Goal: Ask a question

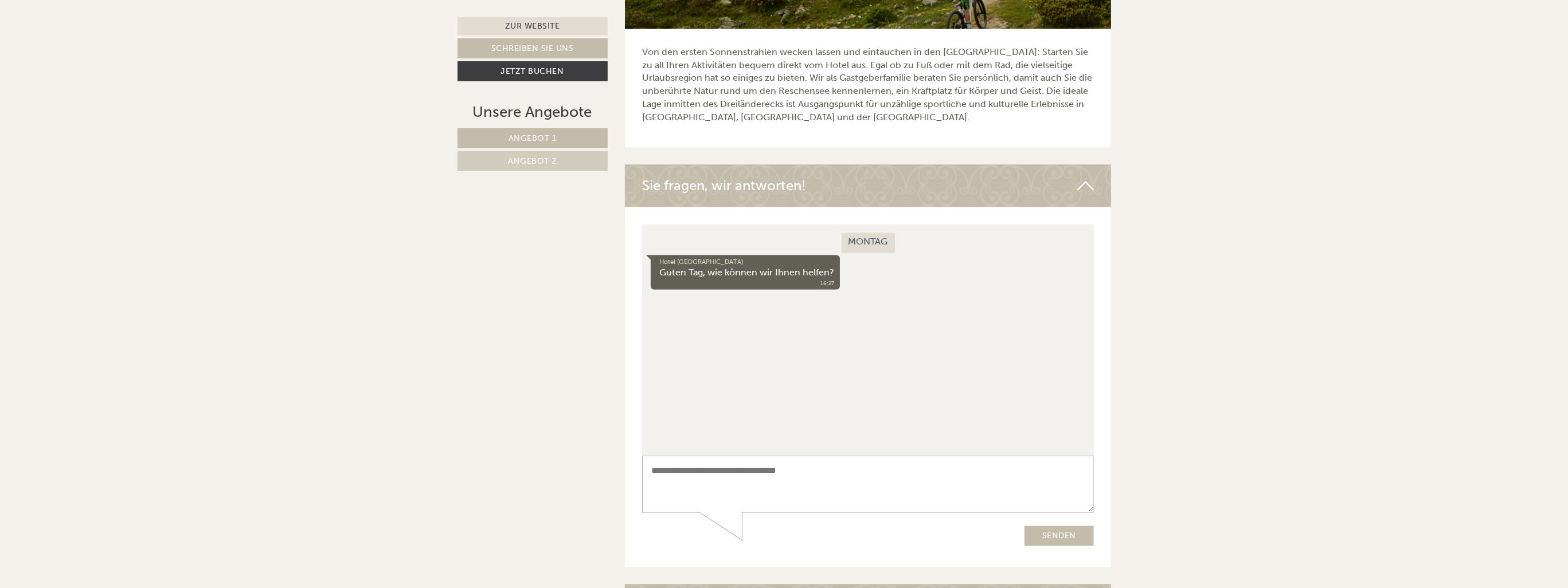
scroll to position [3932, 0]
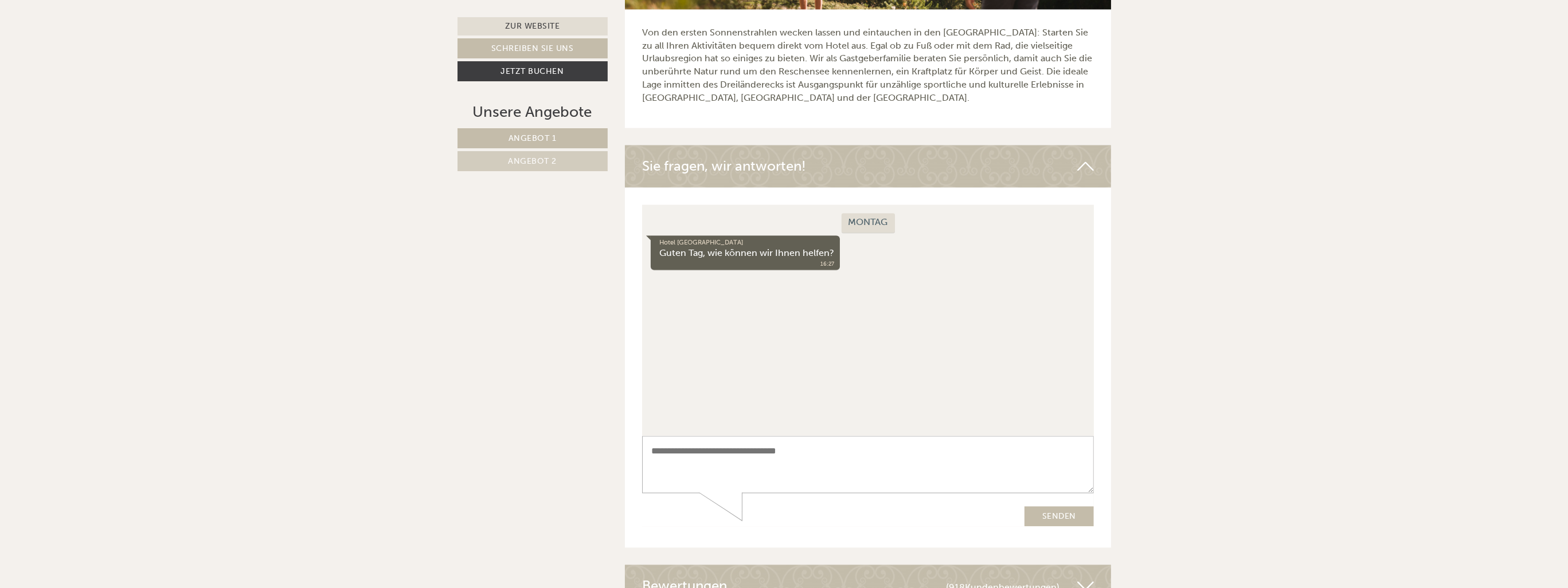
click at [557, 159] on link "Angebot 2" at bounding box center [533, 161] width 150 height 20
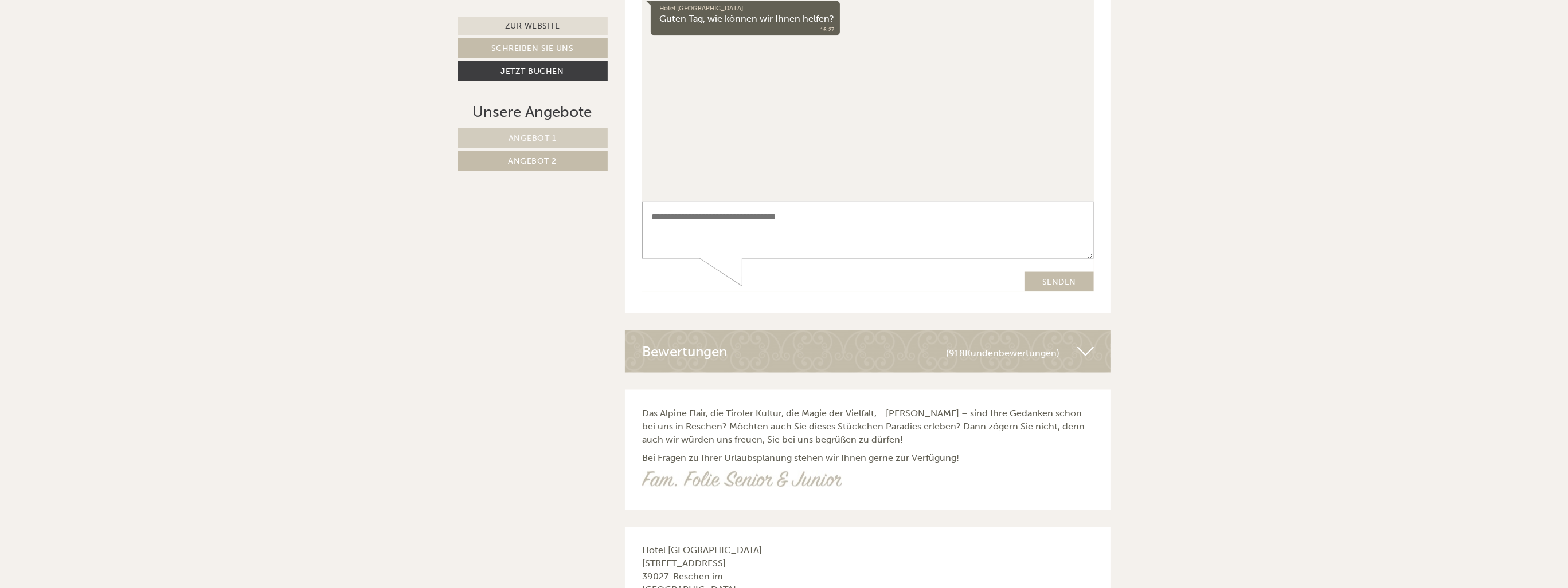
scroll to position [3655, 0]
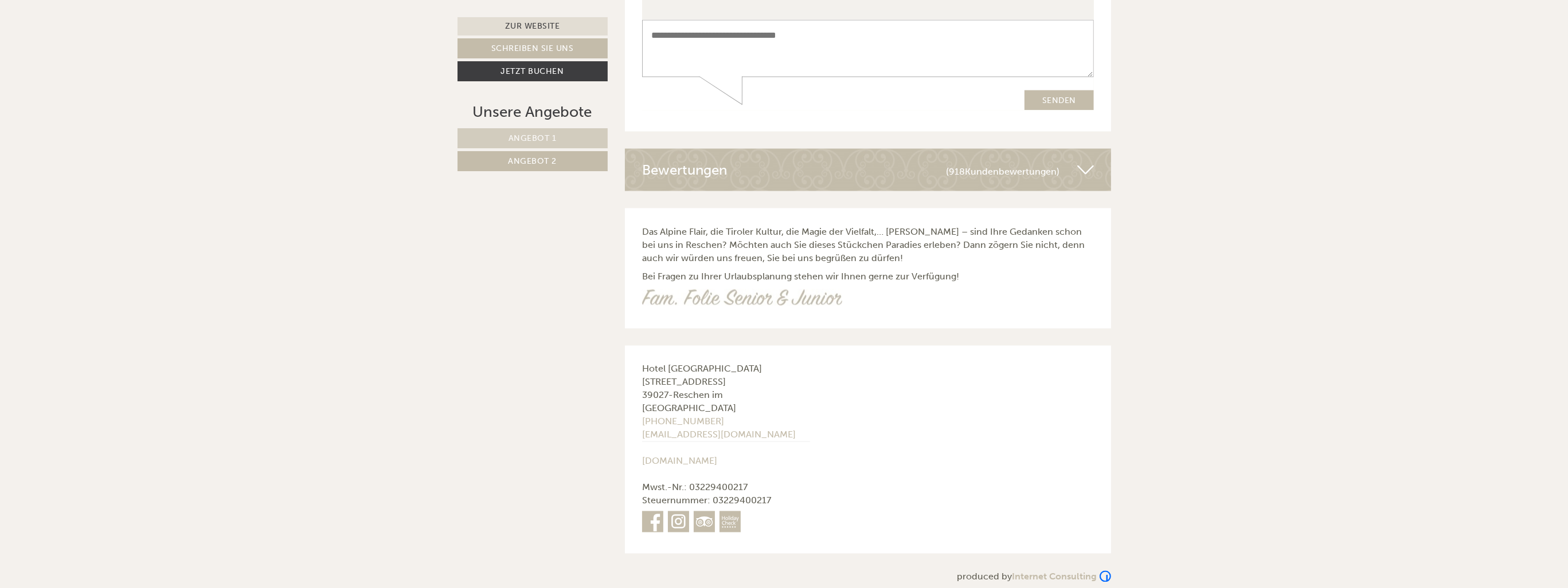
click at [520, 139] on span "Angebot 1" at bounding box center [533, 138] width 48 height 10
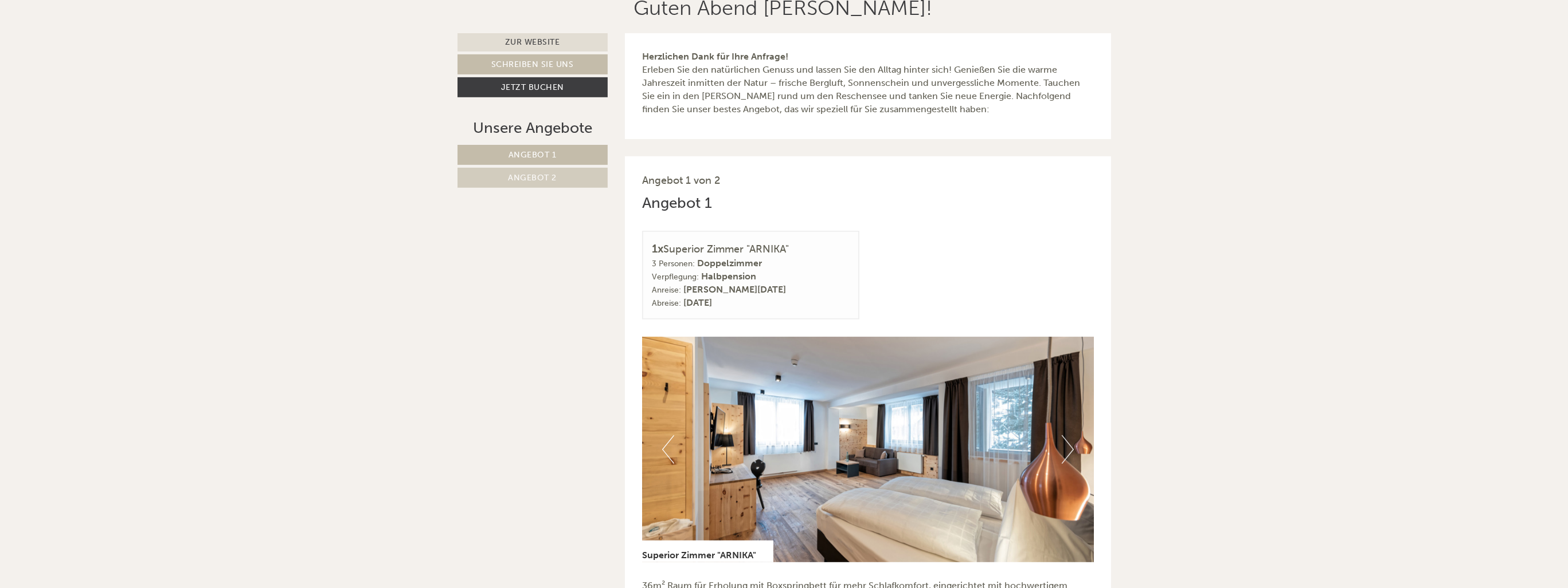
scroll to position [436, 0]
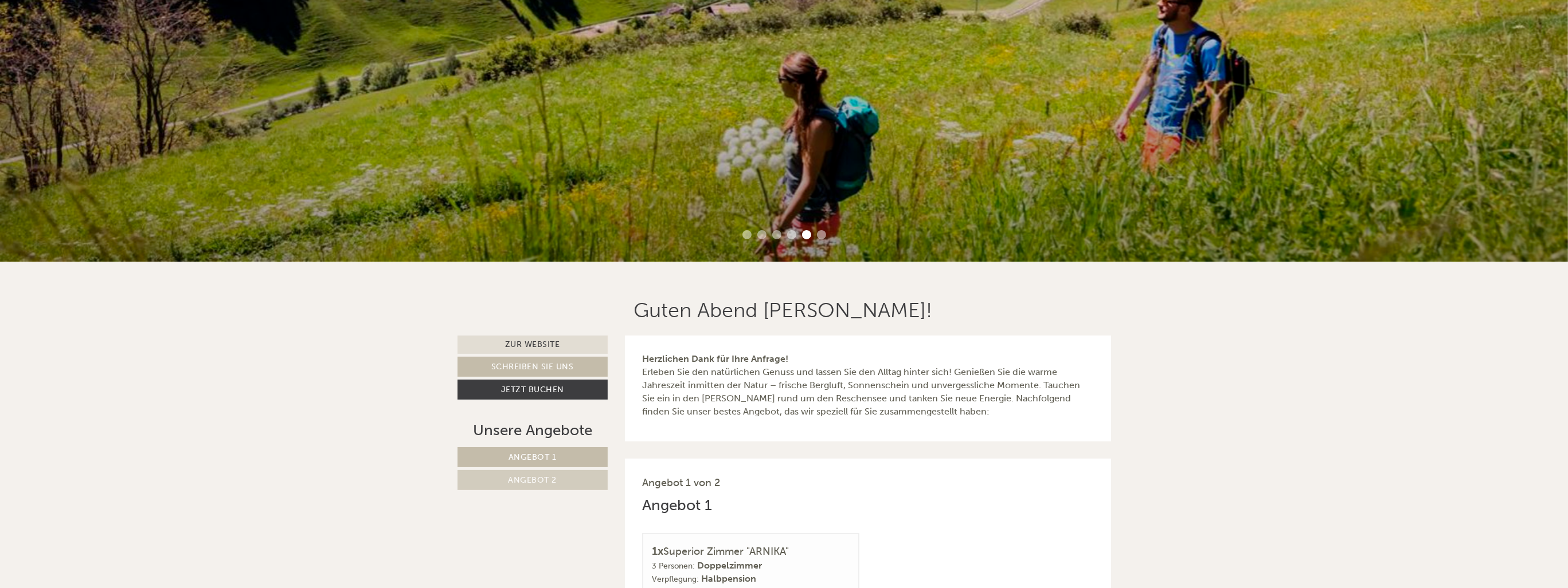
click at [825, 235] on li "6" at bounding box center [821, 234] width 9 height 9
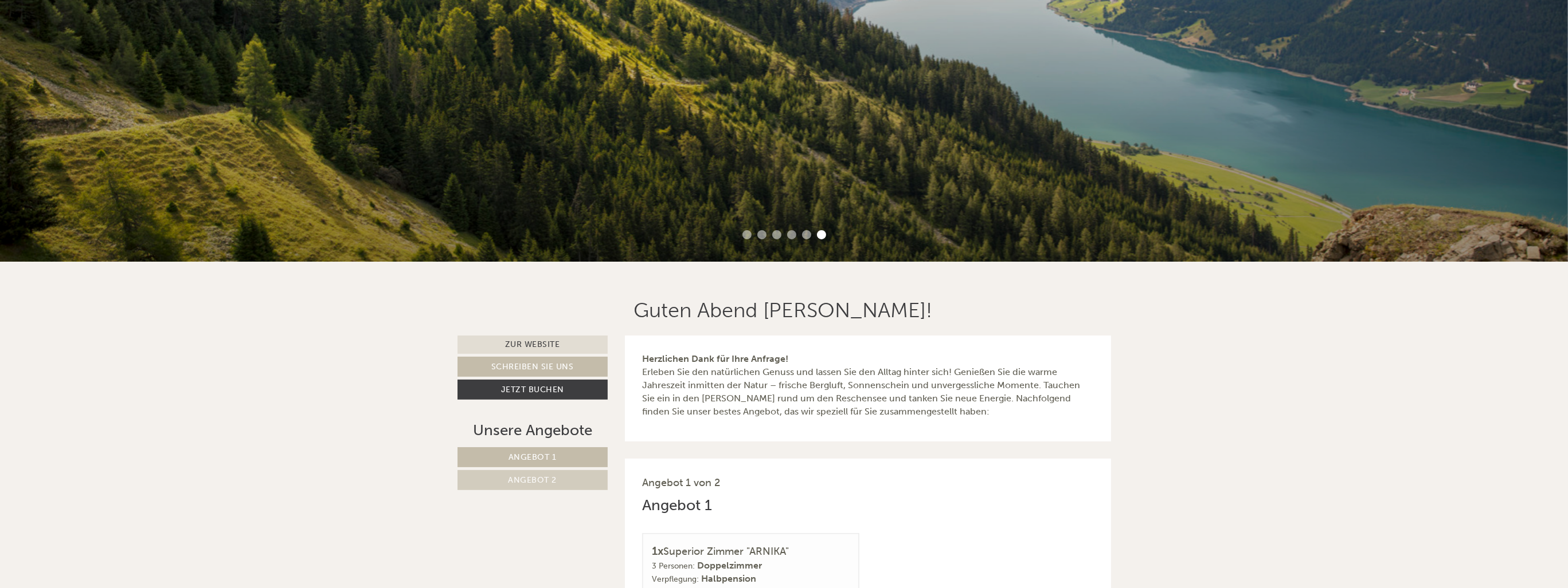
click at [804, 237] on li "5" at bounding box center [806, 234] width 9 height 9
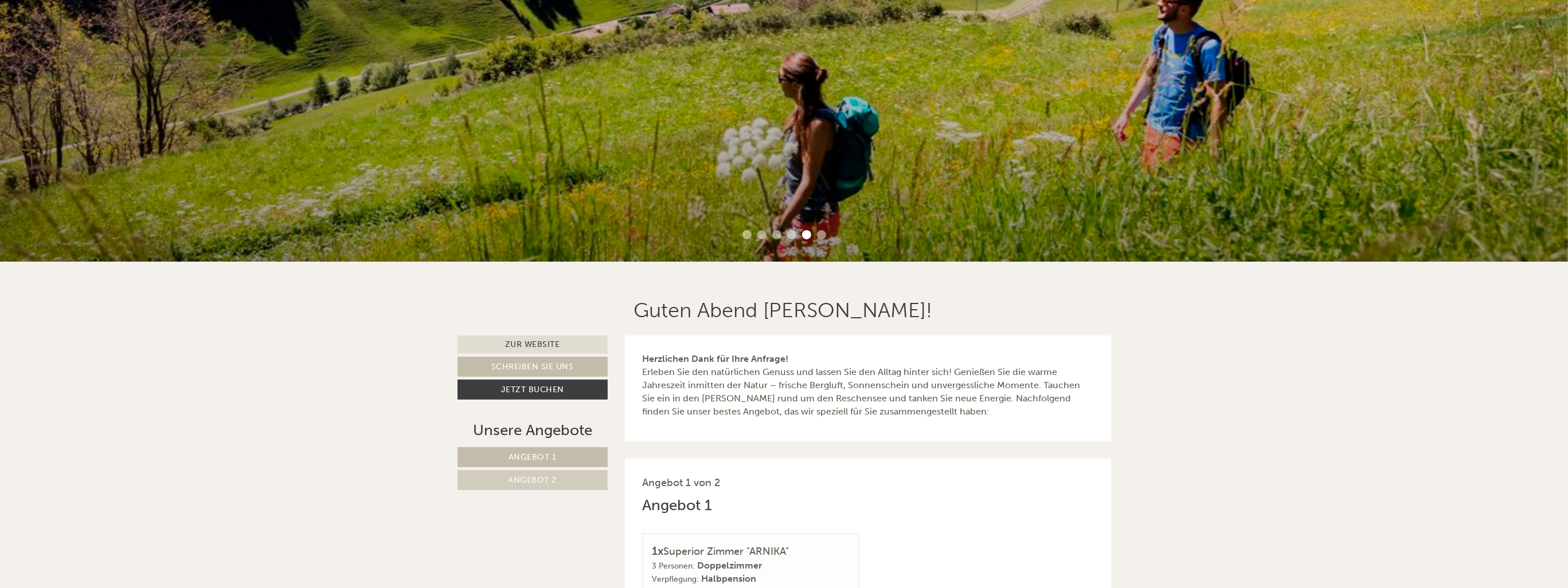
click at [789, 235] on li "4" at bounding box center [792, 234] width 9 height 9
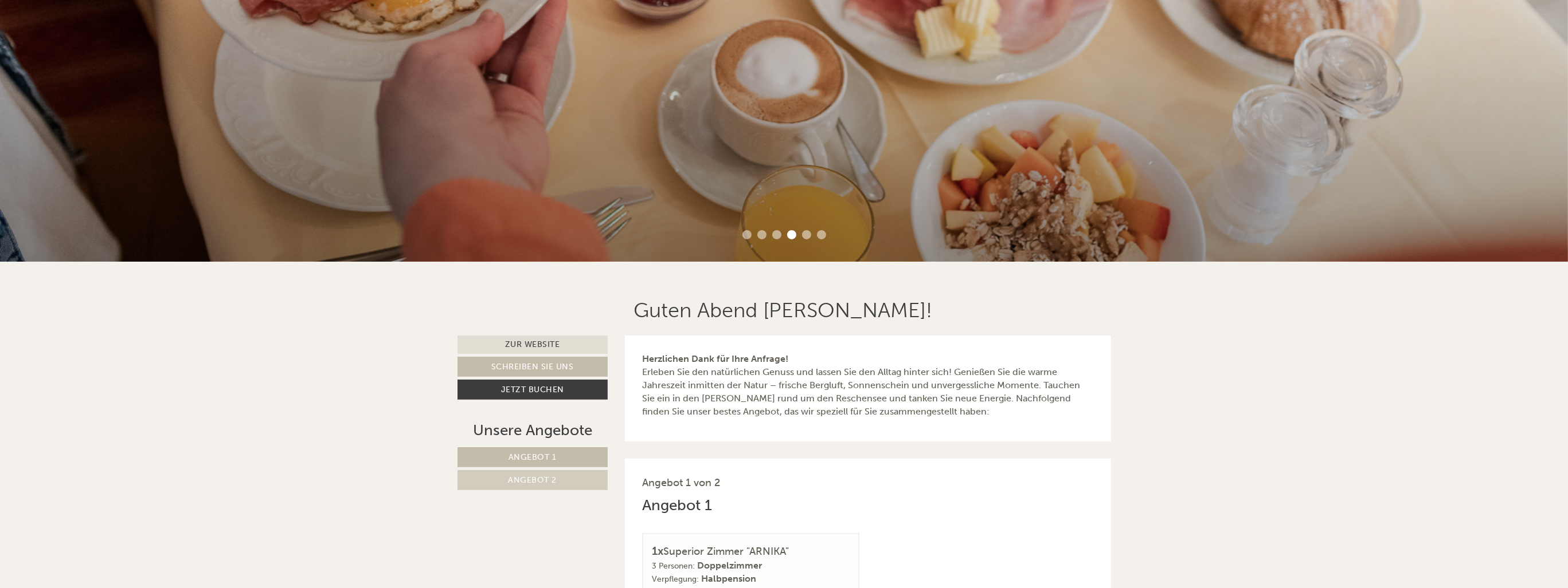
click at [777, 235] on li "3" at bounding box center [777, 234] width 9 height 9
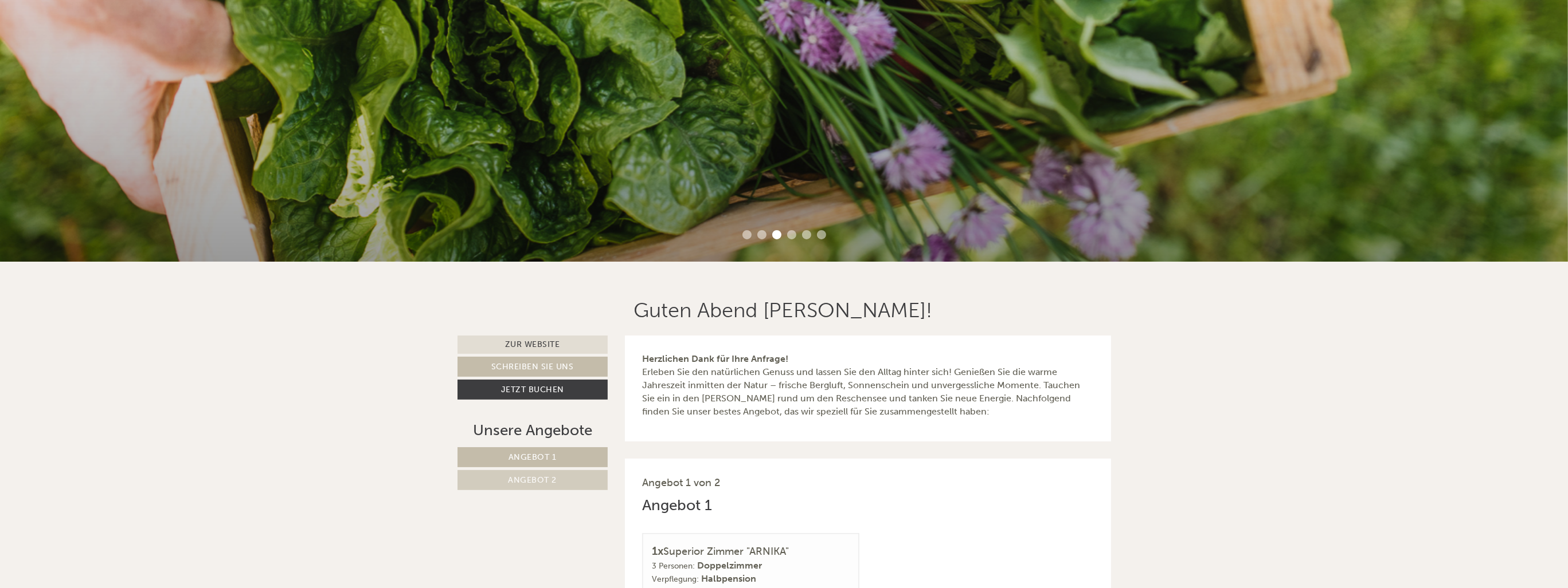
click at [762, 235] on li "2" at bounding box center [762, 234] width 9 height 9
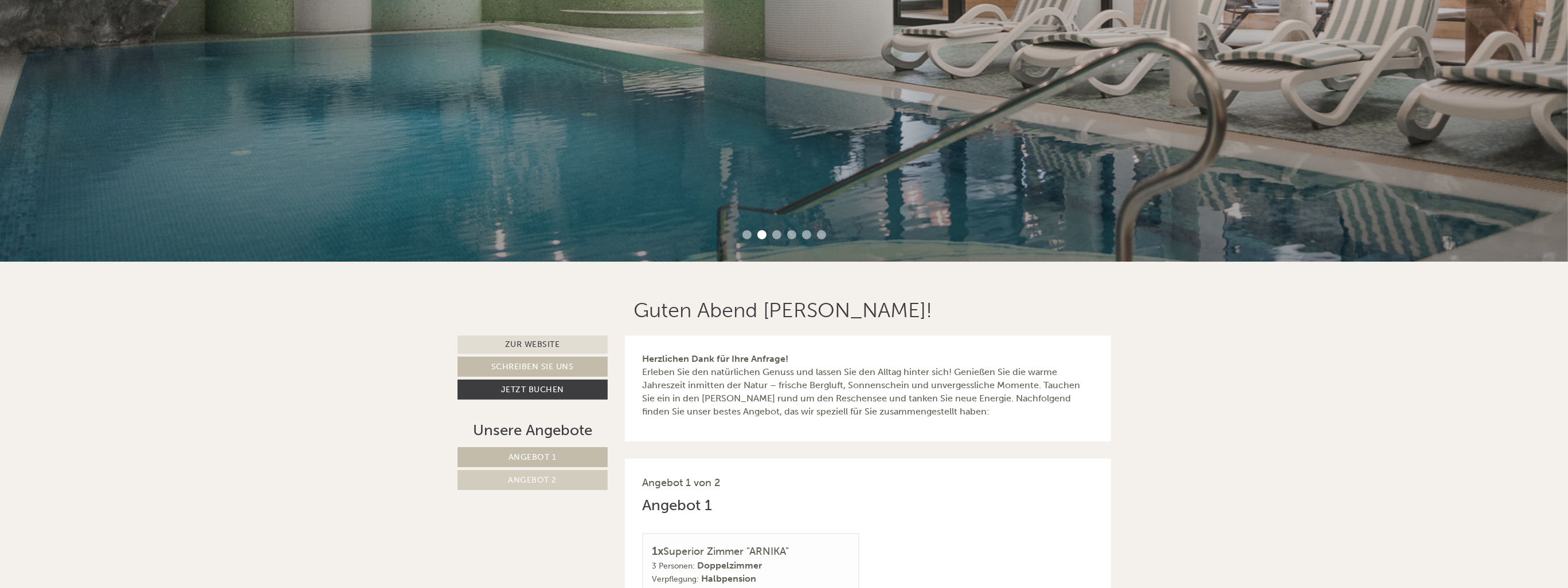
click at [749, 236] on li "1" at bounding box center [747, 234] width 9 height 9
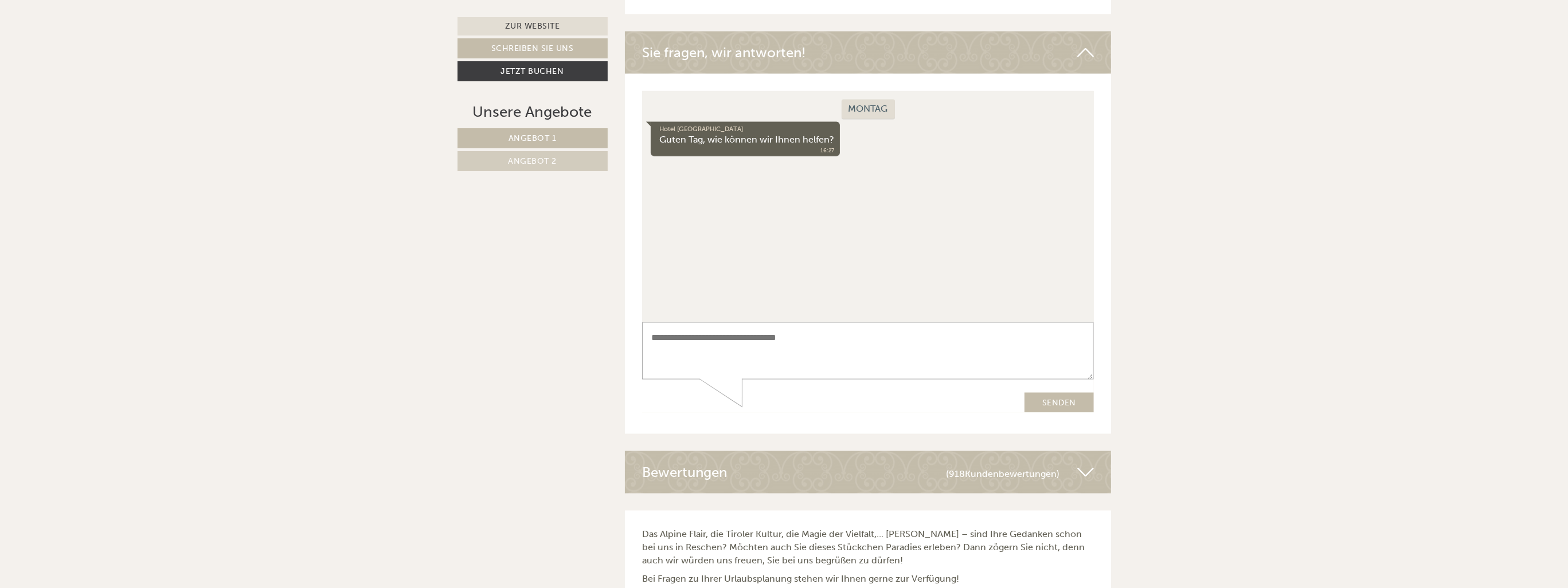
scroll to position [3280, 0]
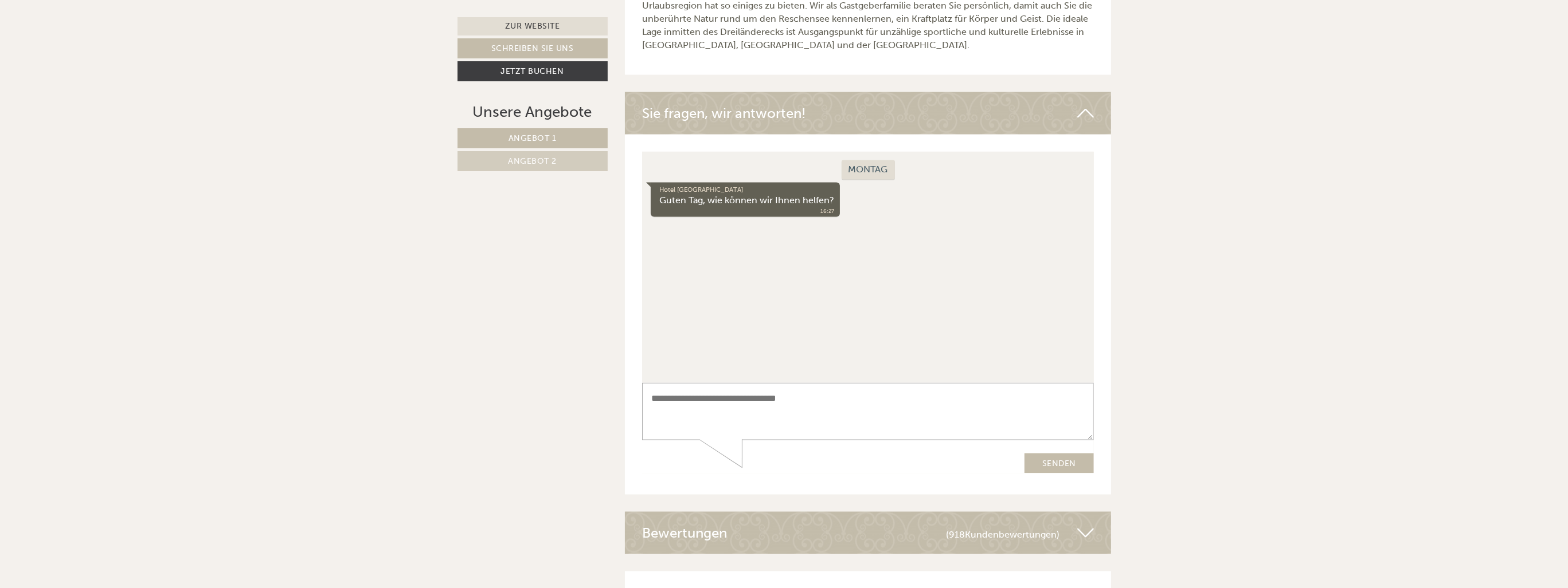
click at [677, 238] on div "Montag Hotel Zum Mohren Guten Tag, wie können wir Ihnen helfen? 16:27" at bounding box center [867, 268] width 452 height 232
click at [846, 216] on div "Hotel Zum Mohren Guten Tag, wie können wir Ihnen helfen? 16:27" at bounding box center [867, 202] width 434 height 38
click at [708, 409] on textarea at bounding box center [867, 411] width 452 height 57
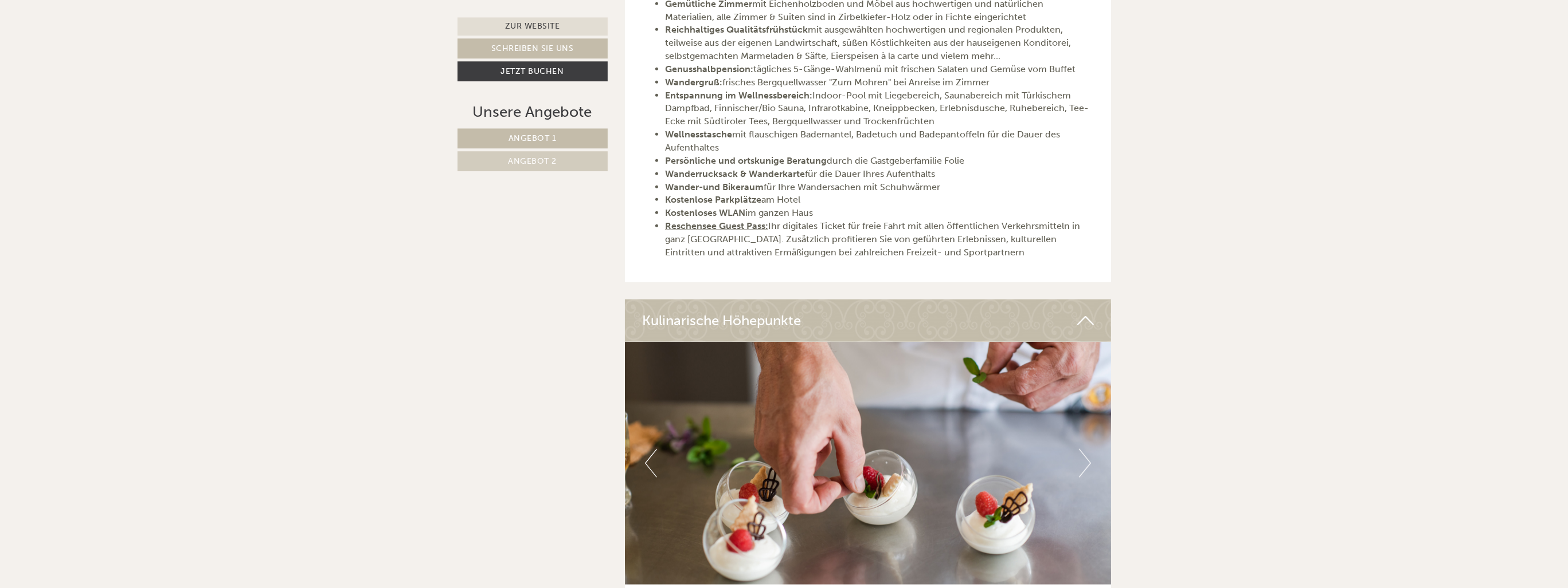
scroll to position [1828, 0]
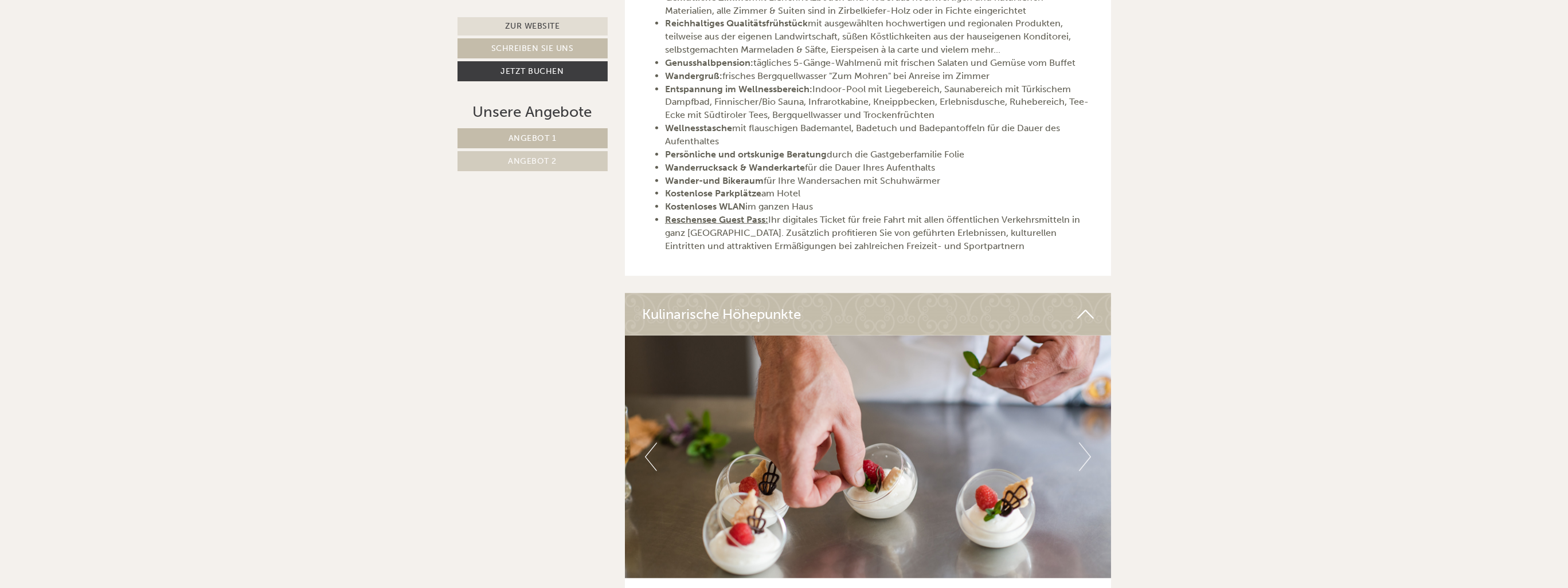
type textarea "**********"
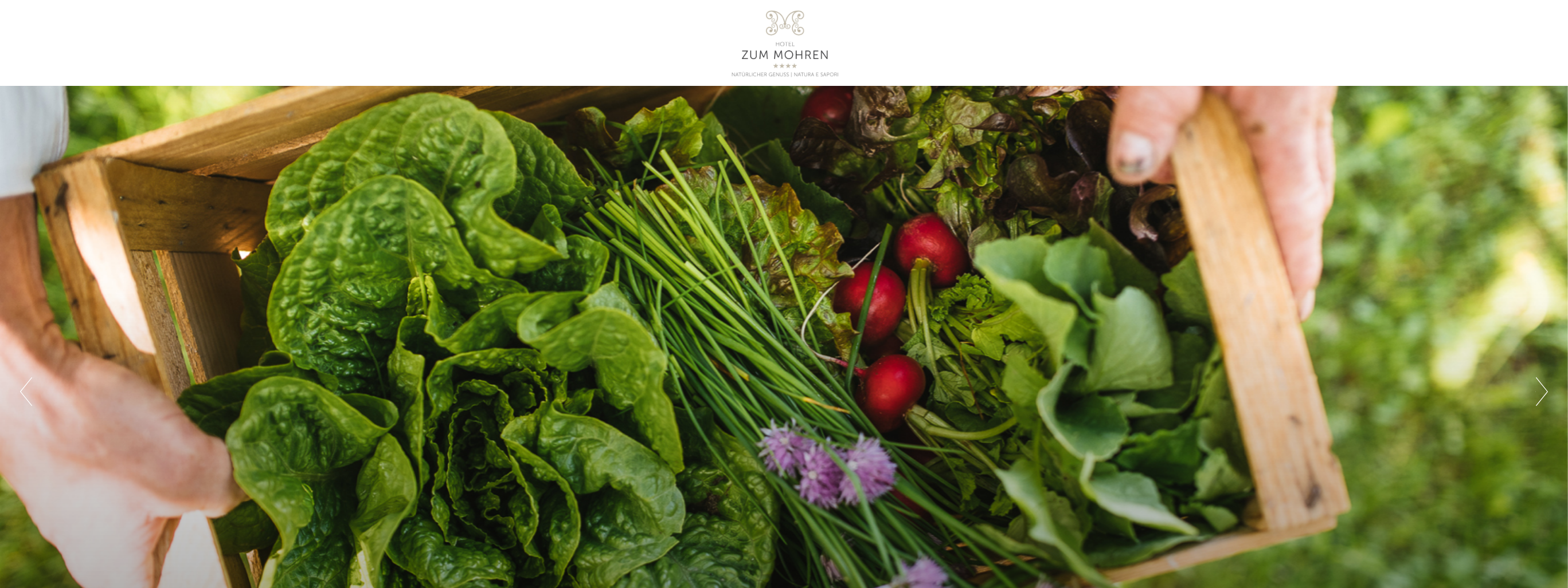
click at [628, 35] on div at bounding box center [785, 42] width 642 height 74
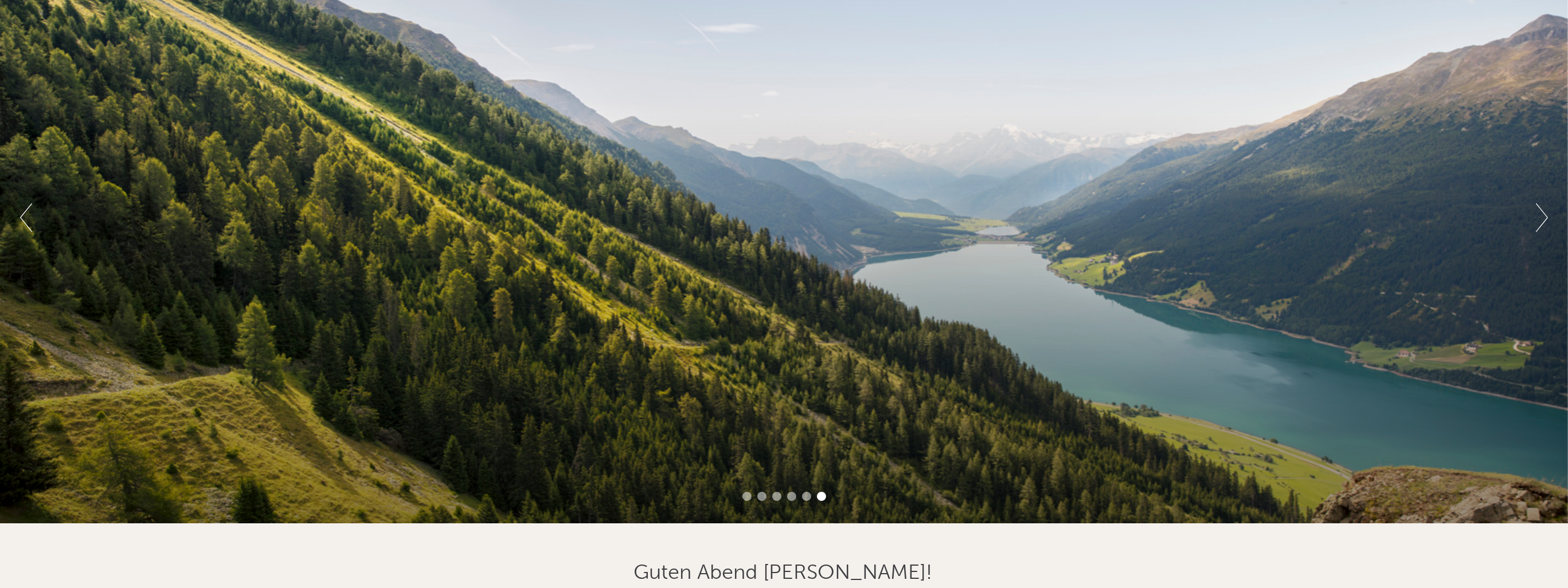
scroll to position [181, 0]
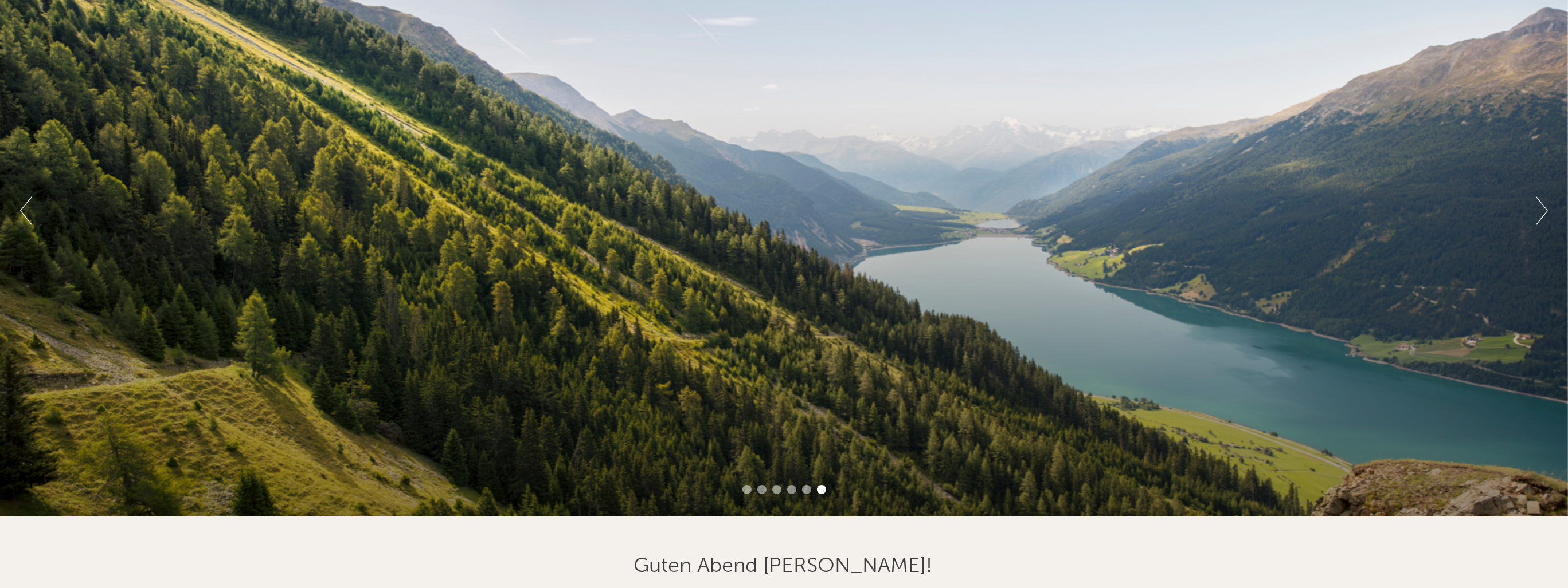
click at [749, 492] on li "1" at bounding box center [747, 490] width 9 height 9
